Goal: Information Seeking & Learning: Learn about a topic

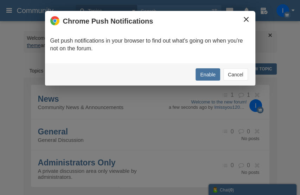
click at [243, 18] on button "×" at bounding box center [246, 19] width 8 height 8
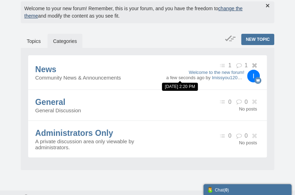
scroll to position [44, 0]
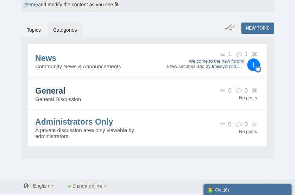
click at [64, 89] on span "General" at bounding box center [50, 90] width 30 height 9
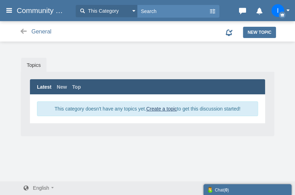
click at [35, 8] on span "Community Forum" at bounding box center [45, 10] width 56 height 8
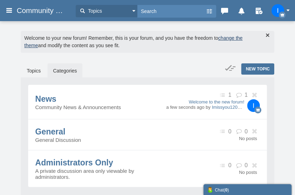
click at [134, 9] on button "Topics" at bounding box center [107, 11] width 62 height 12
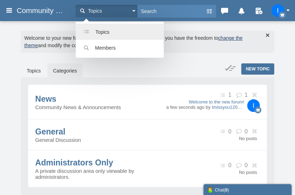
click at [121, 29] on link "Topics" at bounding box center [120, 32] width 88 height 16
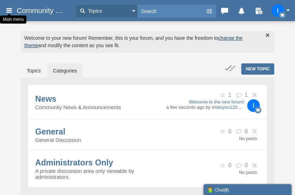
click at [10, 8] on icon at bounding box center [9, 10] width 8 height 13
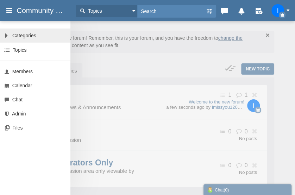
click at [28, 33] on span "Categories" at bounding box center [24, 36] width 24 height 6
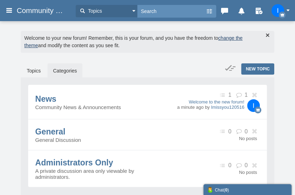
click at [187, 11] on input "text" at bounding box center [171, 11] width 68 height 12
type input "I miss"
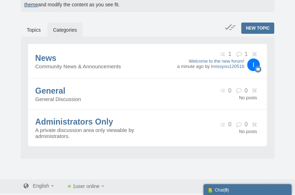
click at [65, 27] on link "Categories" at bounding box center [64, 30] width 35 height 15
click at [30, 25] on link "Topics" at bounding box center [33, 30] width 25 height 15
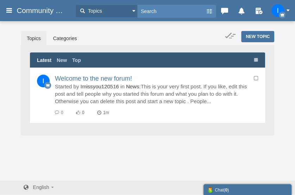
click at [52, 7] on span "Community Forum" at bounding box center [45, 10] width 56 height 8
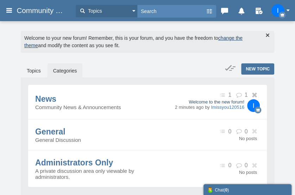
click at [210, 100] on link "Welcome to the new forum!" at bounding box center [209, 101] width 69 height 5
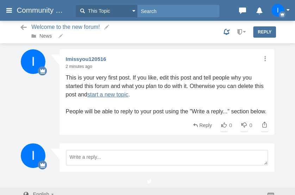
scroll to position [9, 0]
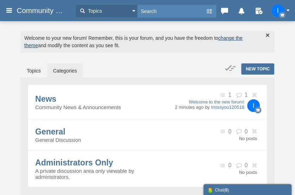
click at [133, 10] on span "button" at bounding box center [134, 11] width 4 height 2
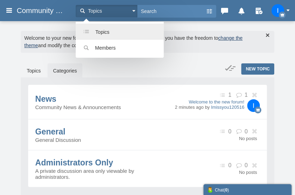
click at [123, 29] on link "Topics" at bounding box center [120, 32] width 88 height 16
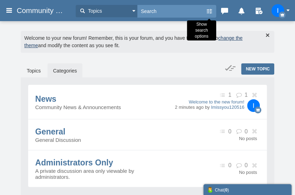
click at [210, 10] on icon at bounding box center [208, 11] width 7 height 13
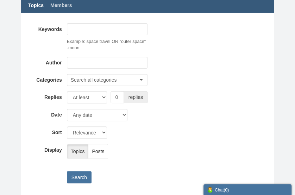
scroll to position [70, 0]
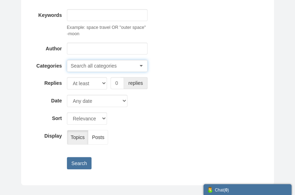
click at [141, 63] on button "Search all categories" at bounding box center [107, 66] width 81 height 12
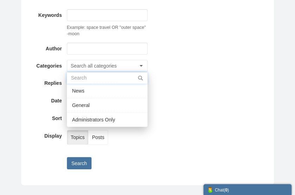
click at [136, 77] on input "text" at bounding box center [107, 78] width 81 height 12
click at [111, 77] on input "text" at bounding box center [107, 78] width 81 height 12
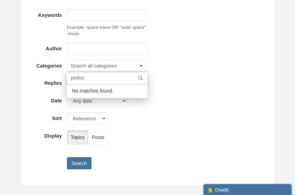
type input "petloss"
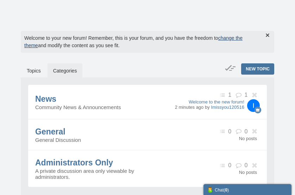
scroll to position [44, 0]
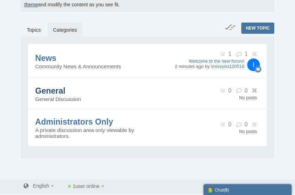
click at [60, 95] on span "General" at bounding box center [50, 90] width 30 height 9
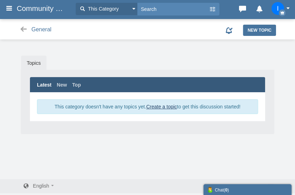
scroll to position [2, 0]
click at [287, 6] on button "button" at bounding box center [282, 8] width 22 height 13
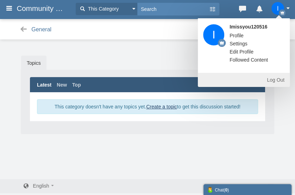
click at [28, 6] on span "Community Forum" at bounding box center [45, 8] width 56 height 8
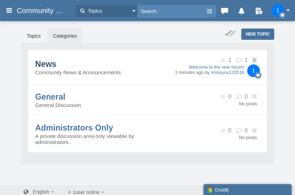
scroll to position [44, 0]
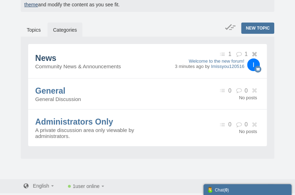
click at [42, 57] on span "News" at bounding box center [45, 57] width 21 height 9
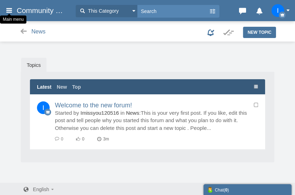
click at [10, 6] on icon at bounding box center [9, 10] width 8 height 13
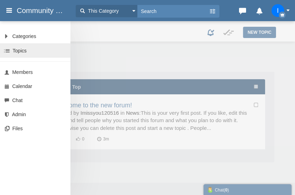
click at [20, 50] on span "Topics" at bounding box center [20, 51] width 14 height 6
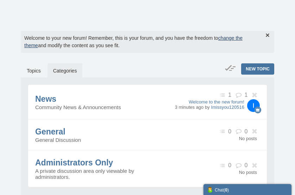
scroll to position [44, 0]
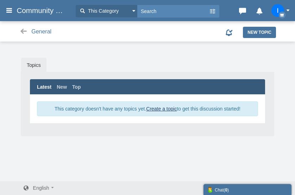
scroll to position [2, 0]
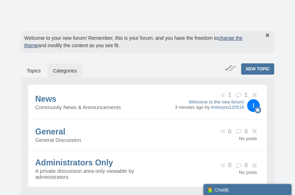
scroll to position [44, 0]
